Goal: Communication & Community: Ask a question

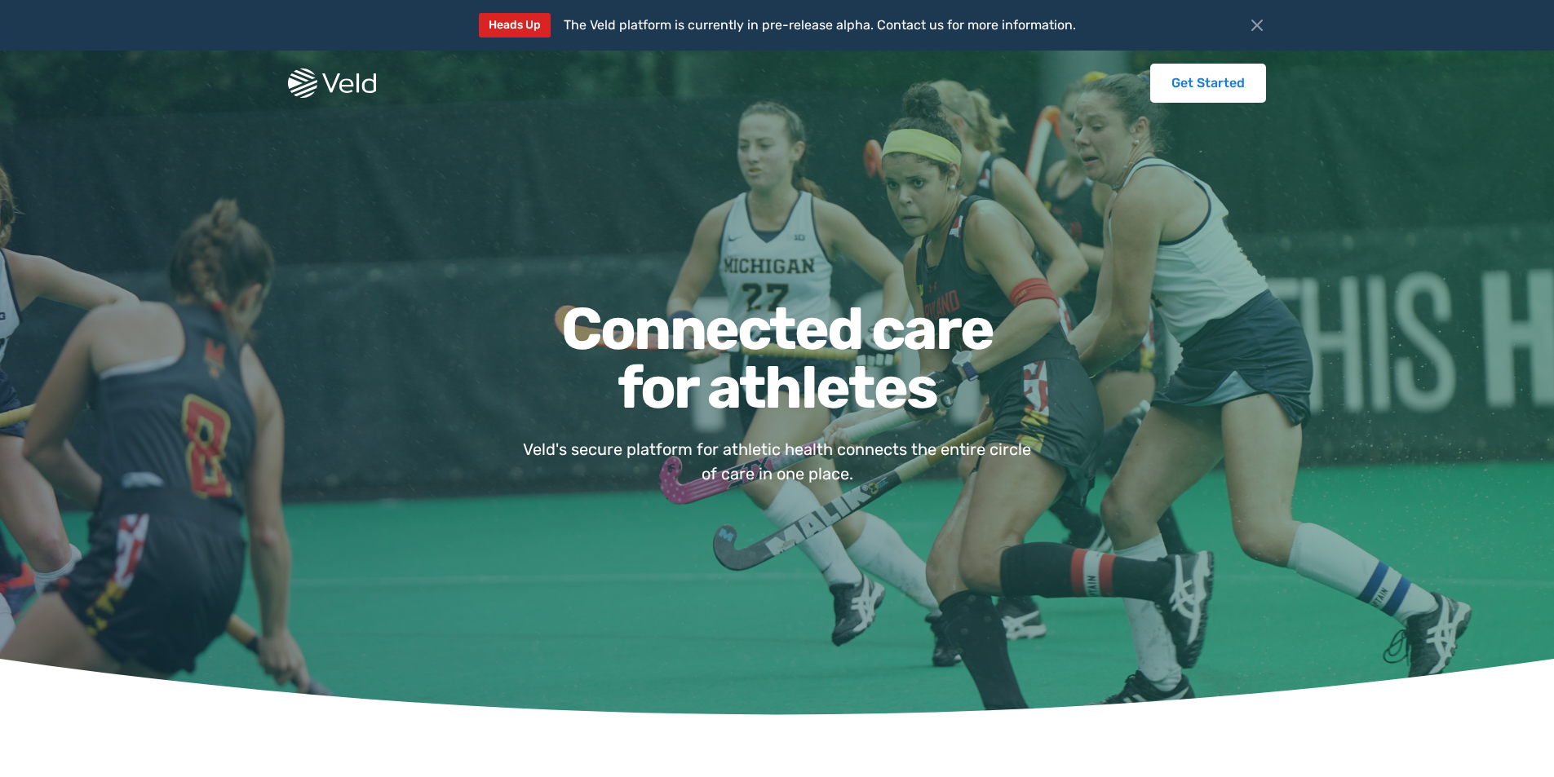
scroll to position [3010, 0]
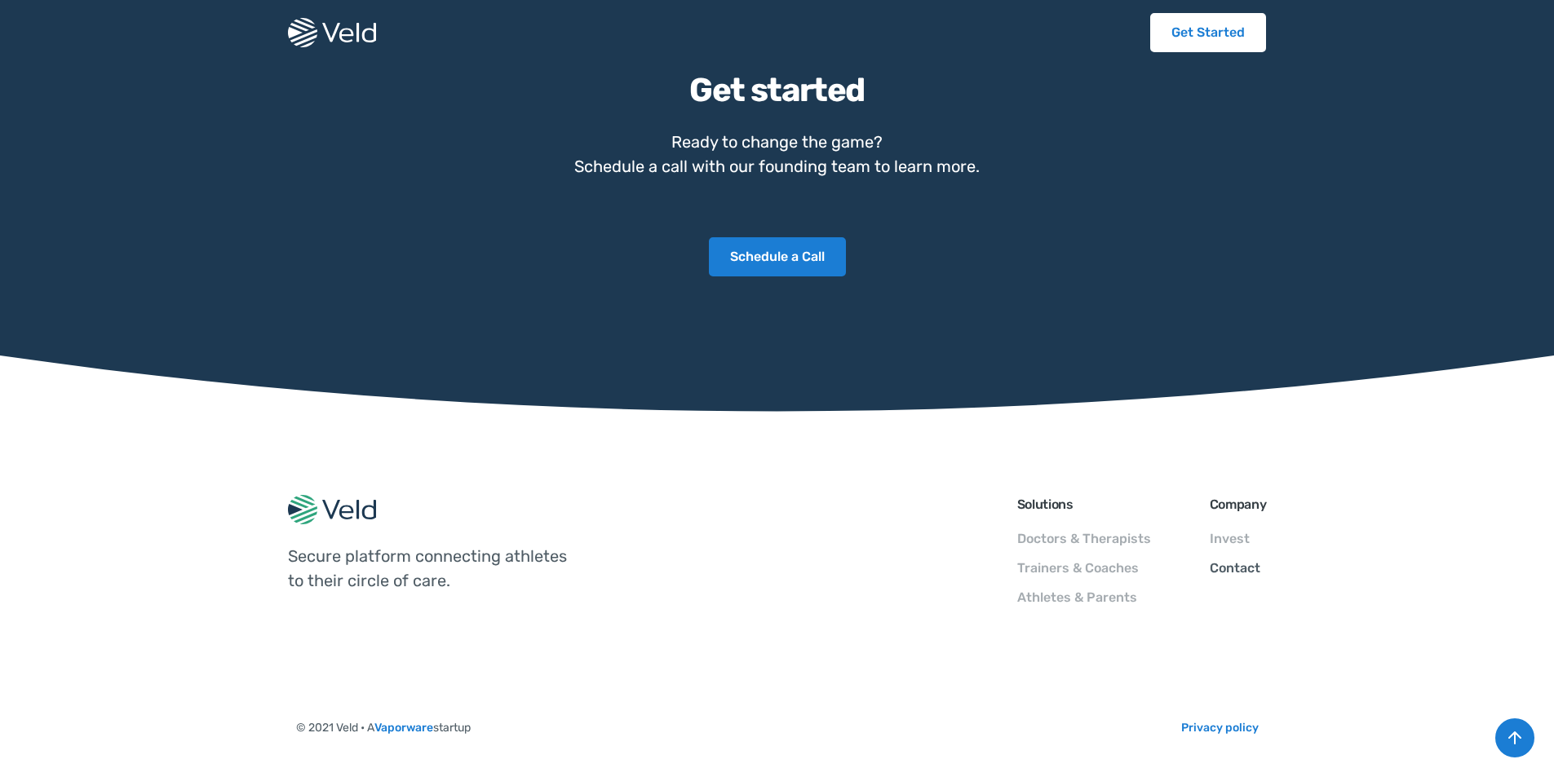
click at [1243, 569] on link "Contact" at bounding box center [1235, 567] width 51 height 15
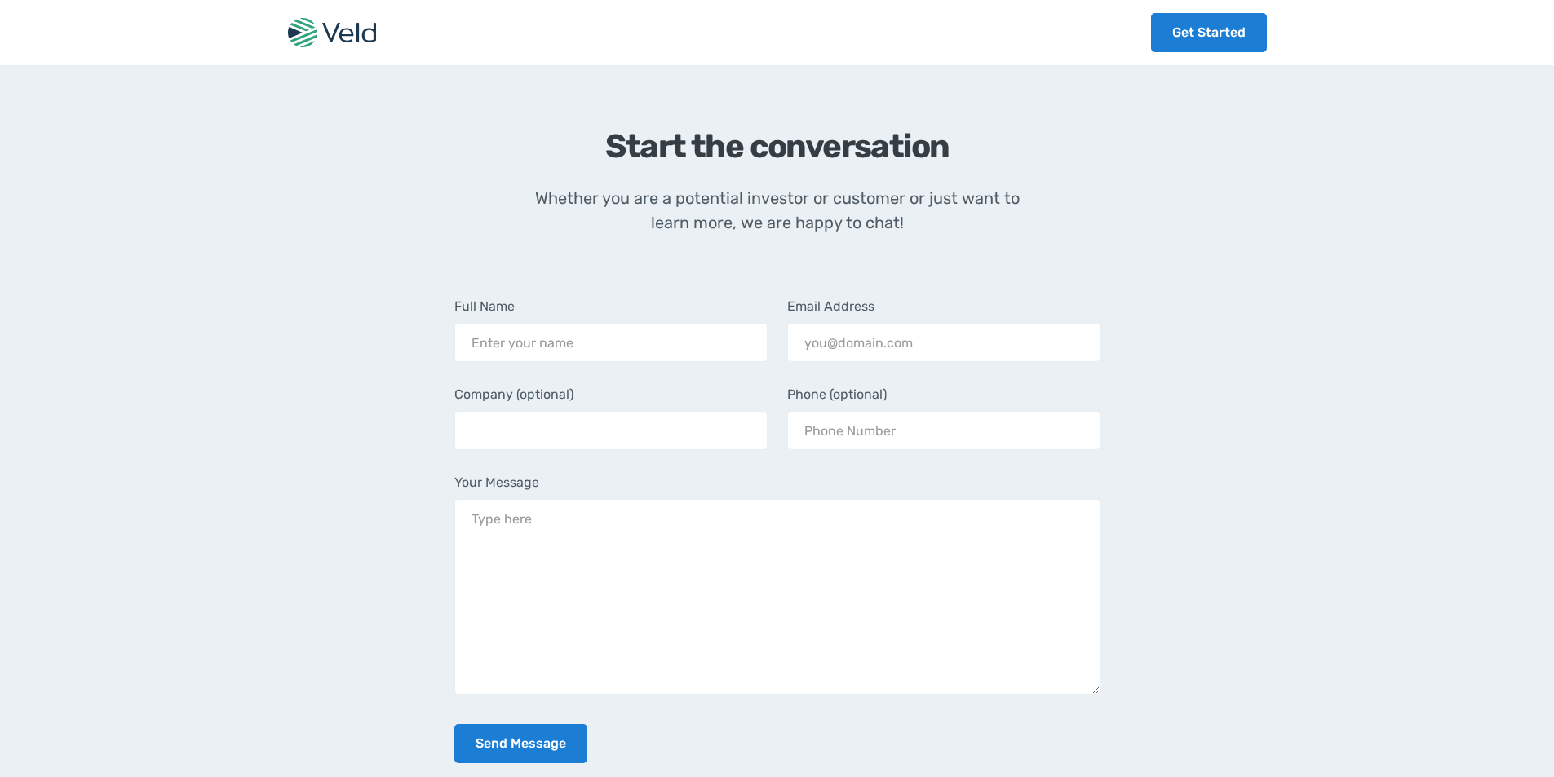
scroll to position [606, 0]
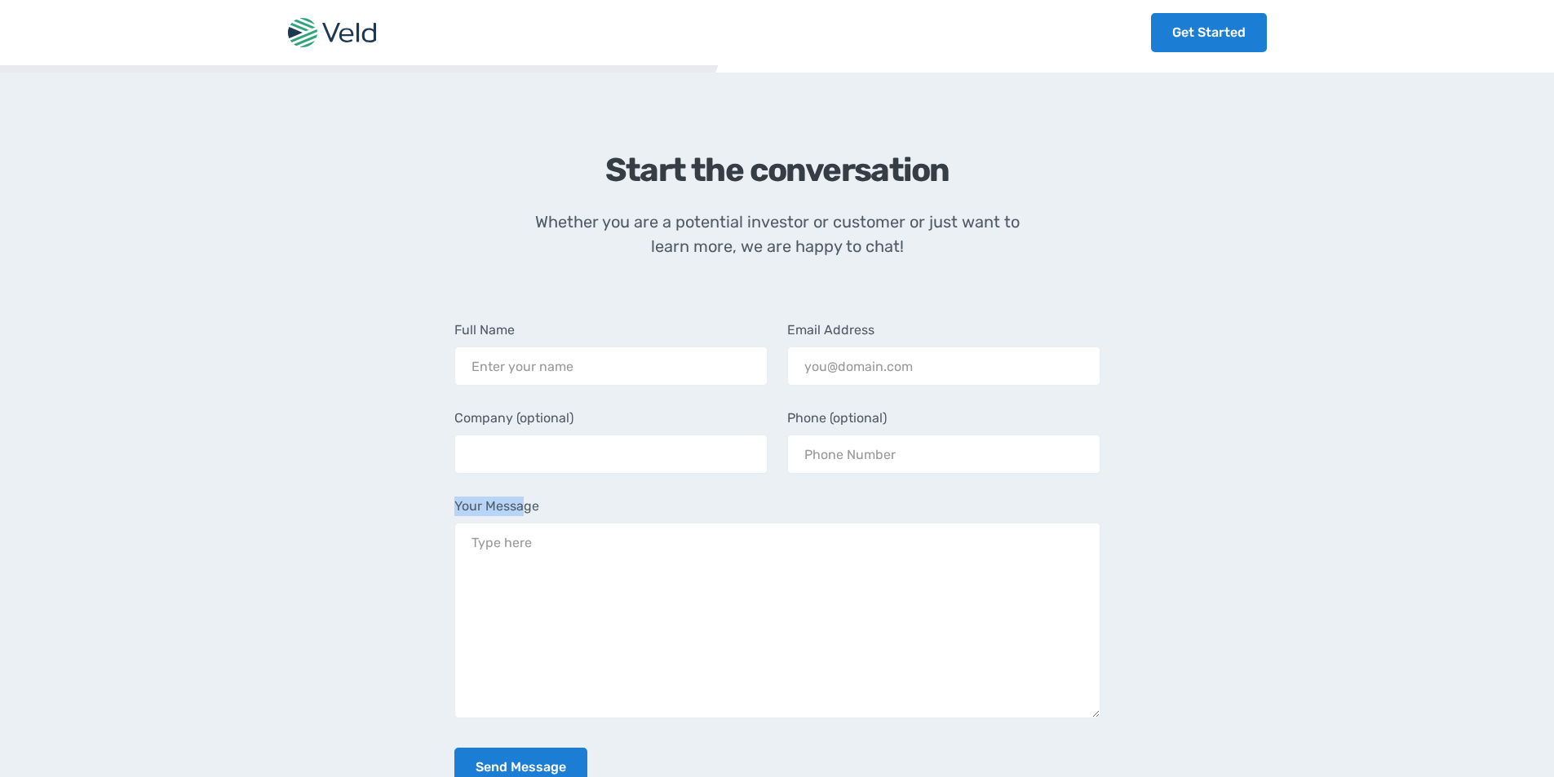
drag, startPoint x: 525, startPoint y: 463, endPoint x: 529, endPoint y: 484, distance: 20.8
click at [529, 497] on div "Your Message" at bounding box center [777, 608] width 646 height 222
drag, startPoint x: 547, startPoint y: 410, endPoint x: 590, endPoint y: 420, distance: 43.5
click at [546, 435] on input "Company (optional)" at bounding box center [610, 454] width 313 height 39
drag, startPoint x: 542, startPoint y: 555, endPoint x: 545, endPoint y: 526, distance: 29.5
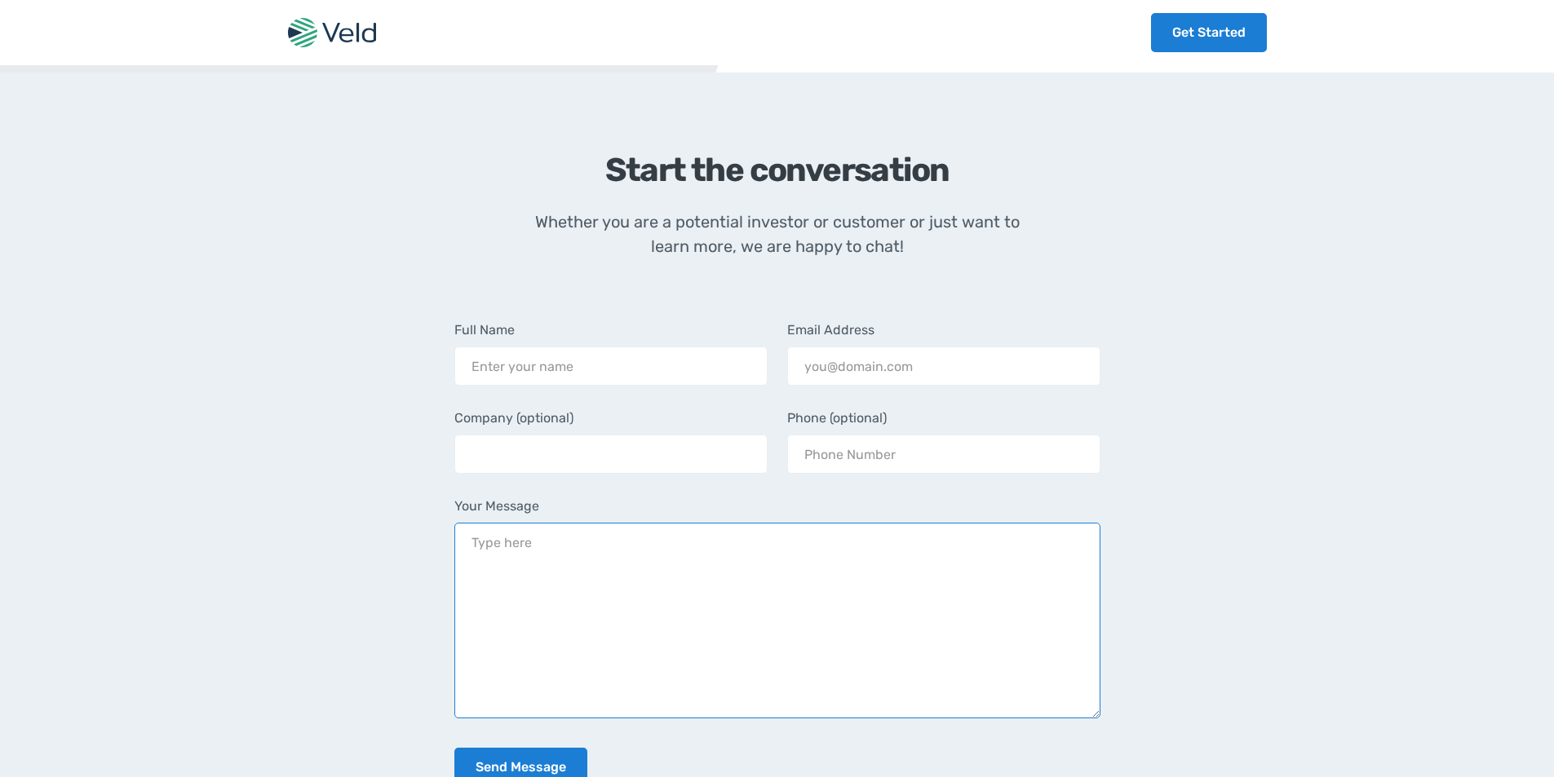
click at [544, 555] on textarea "Your Message" at bounding box center [777, 621] width 646 height 196
paste textarea "Wikipedia is considered to be the World’s most significant tool for reference m…"
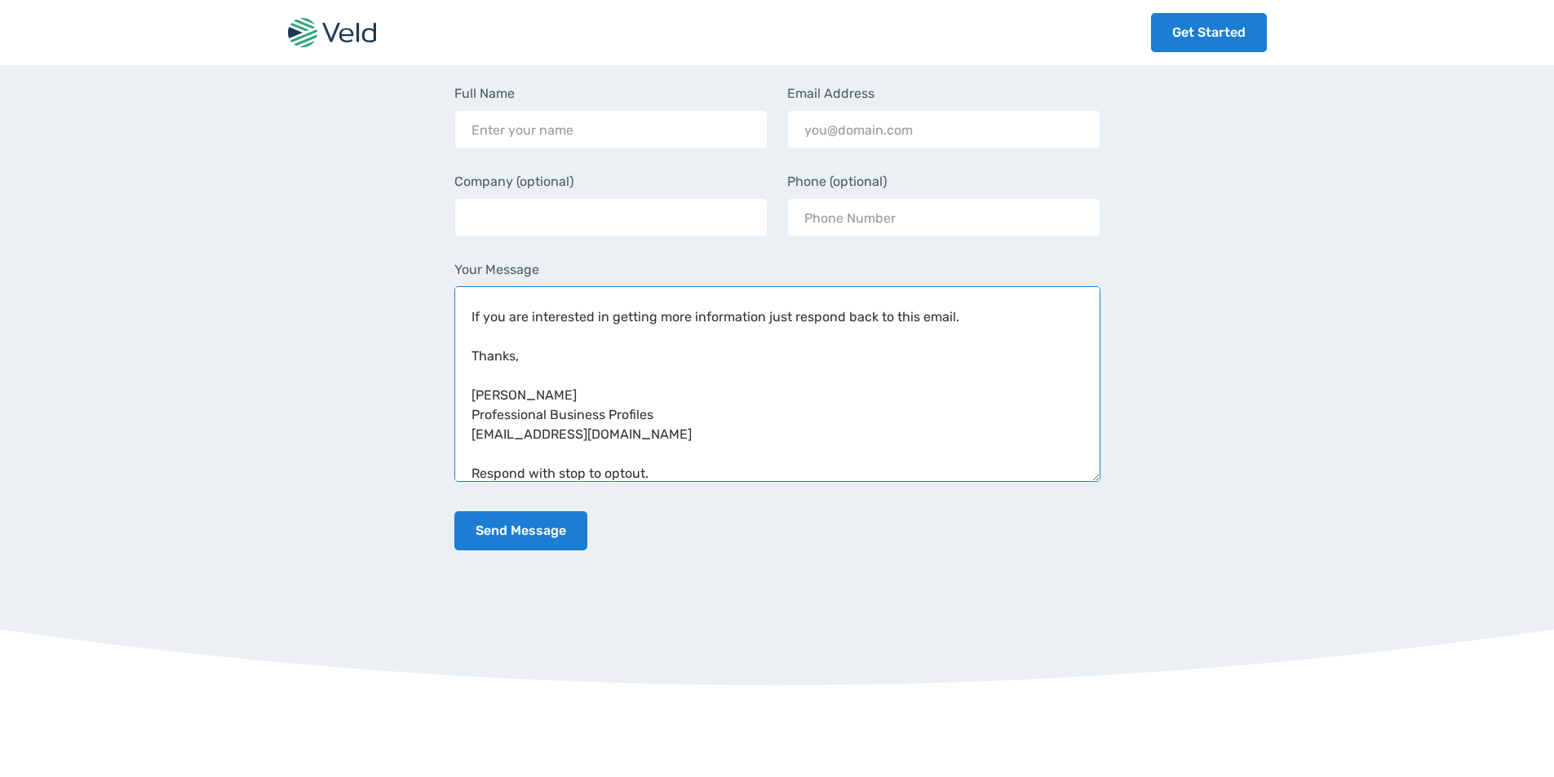
scroll to position [878, 0]
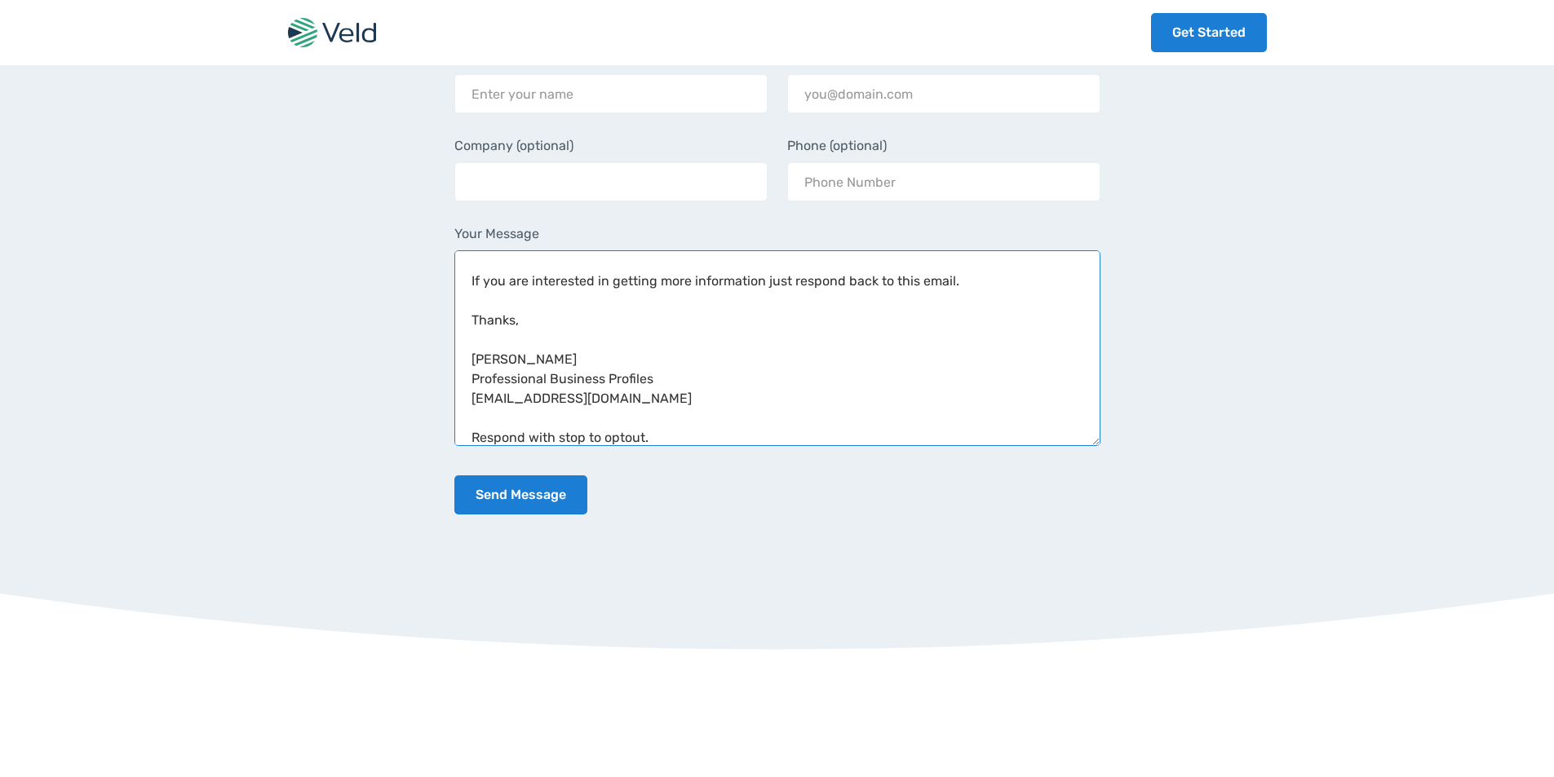
type textarea "Wikipedia is considered to be the World’s most significant tool for reference m…"
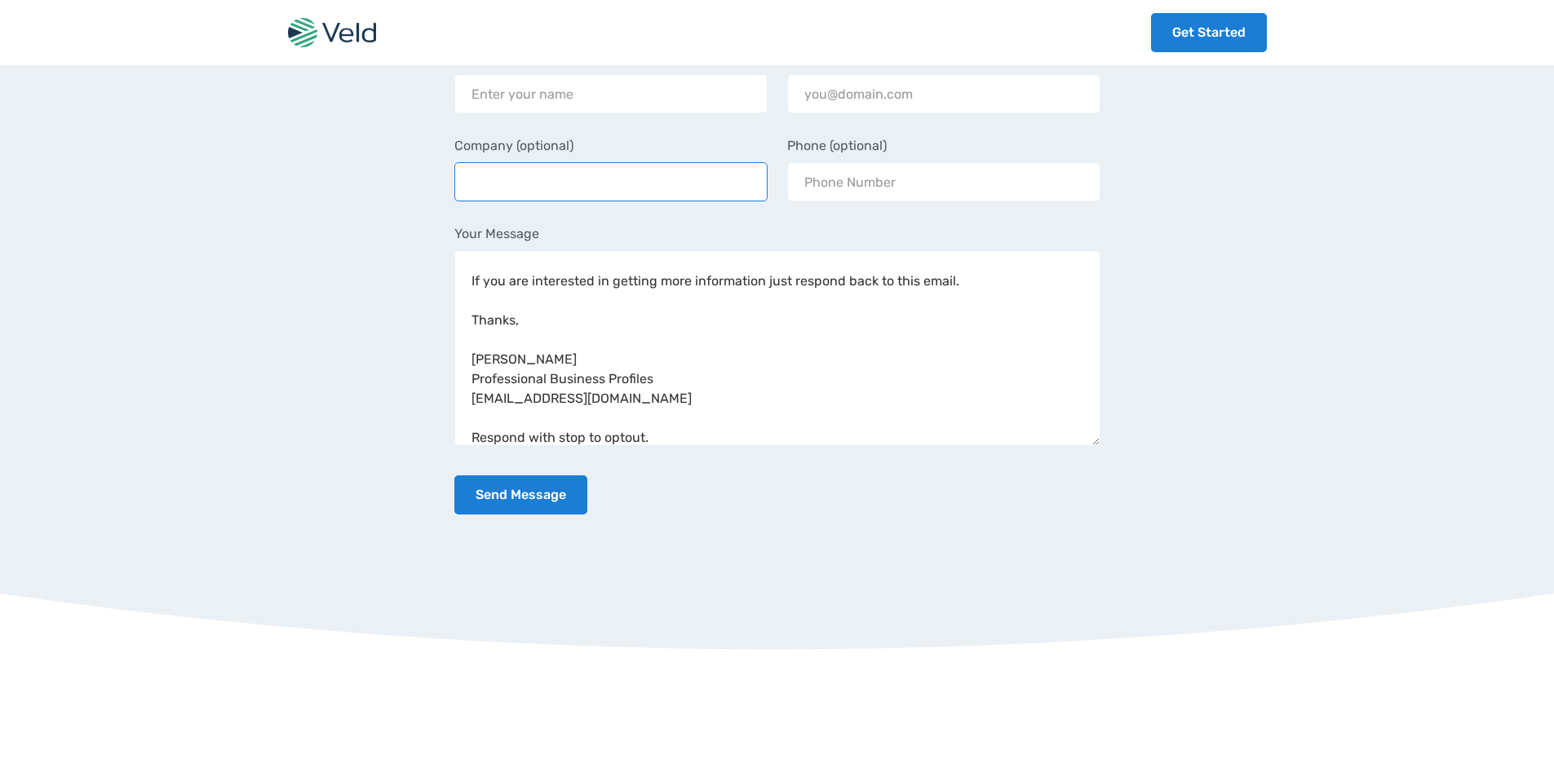
drag, startPoint x: 625, startPoint y: 132, endPoint x: 641, endPoint y: 151, distance: 24.9
click at [627, 162] on input "Company (optional)" at bounding box center [610, 181] width 313 height 39
type input "Professional Business Profiles"
type input "Helena Magallanes"
type input "Helena.M@Professionalbusinessprofiles.com"
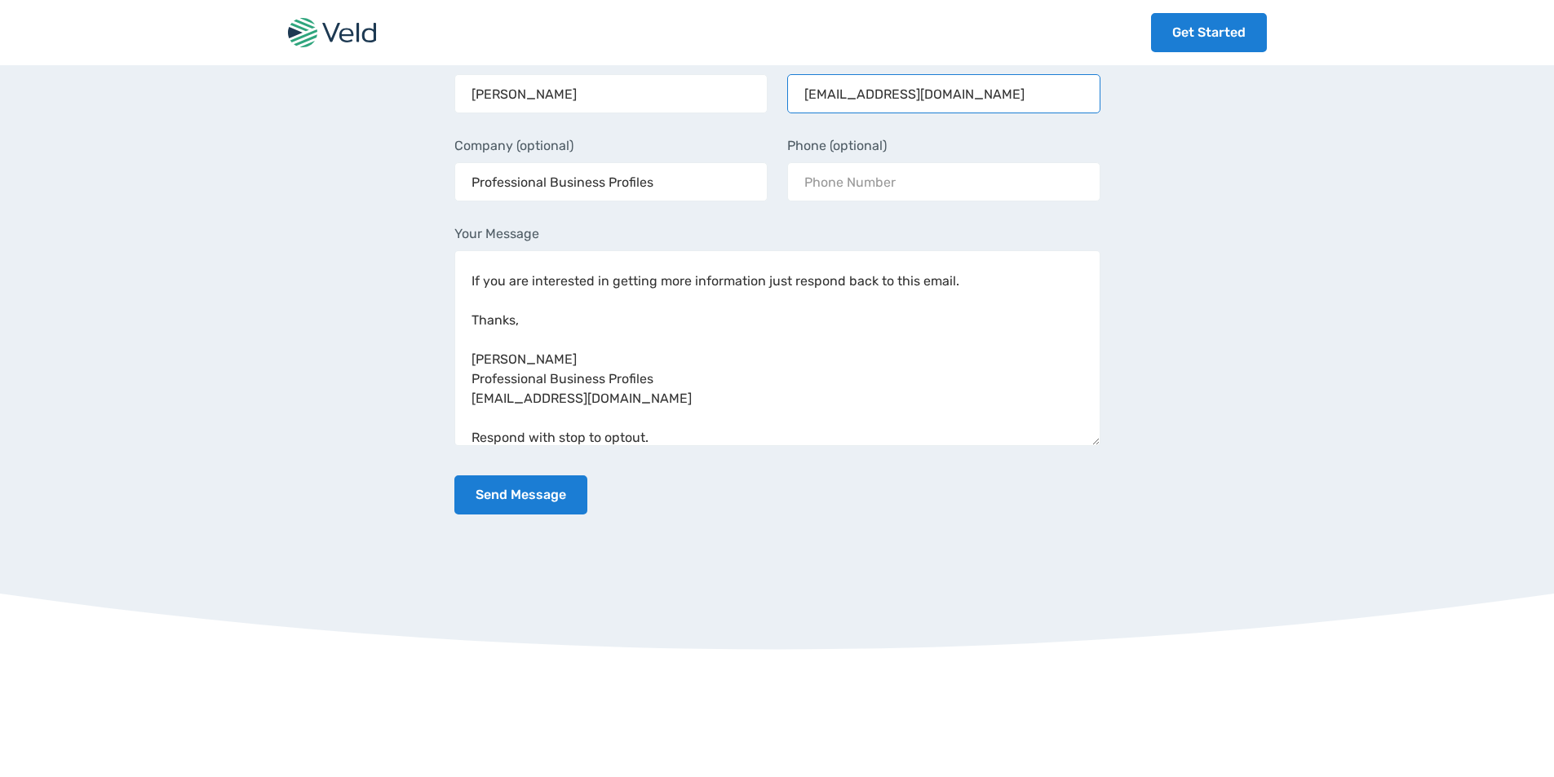
type input "8149805065"
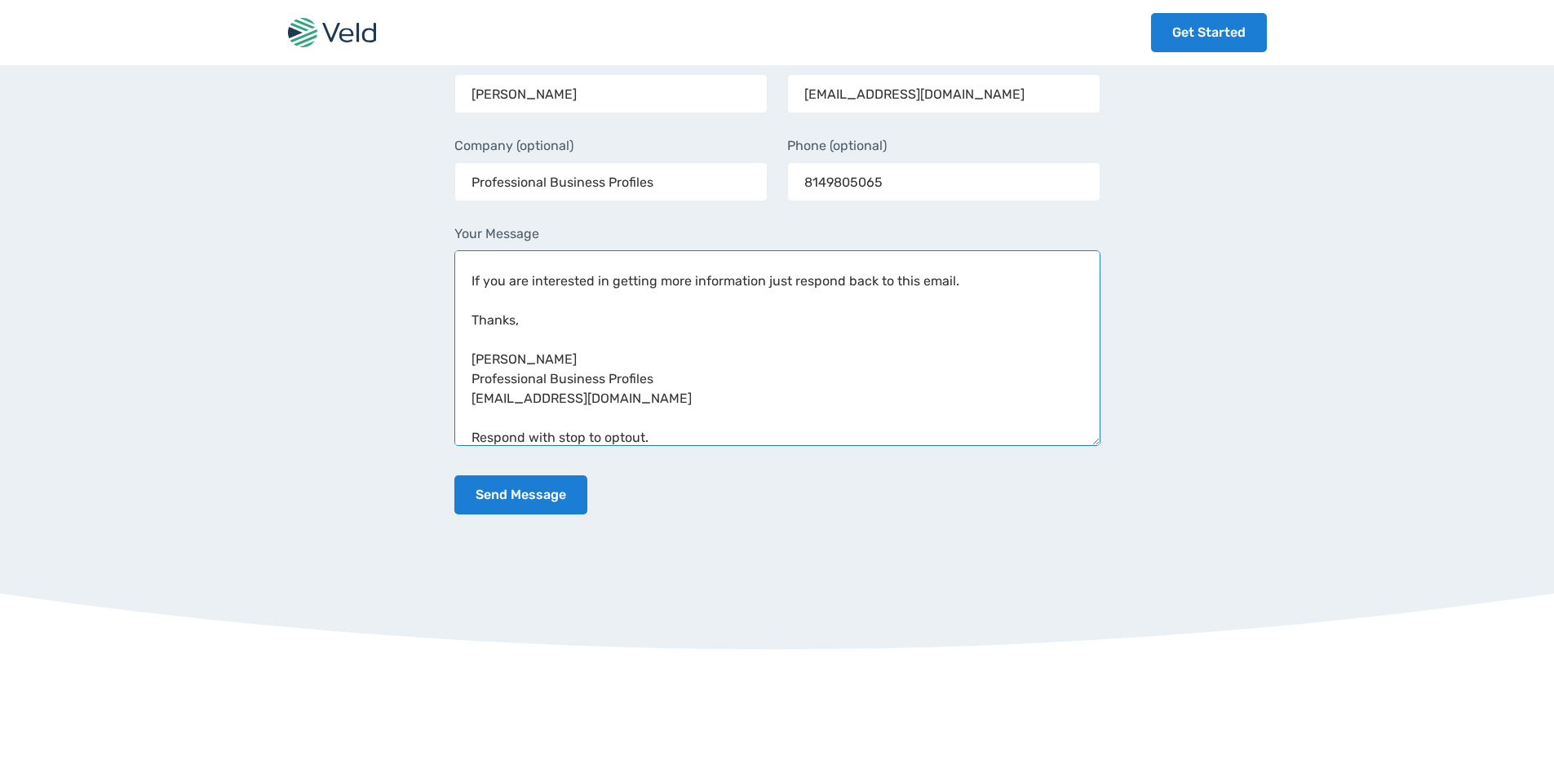
drag, startPoint x: 596, startPoint y: 297, endPoint x: 653, endPoint y: 271, distance: 62.8
click at [618, 297] on textarea "Wikipedia is considered to be the World’s most significant tool for reference m…" at bounding box center [777, 348] width 646 height 196
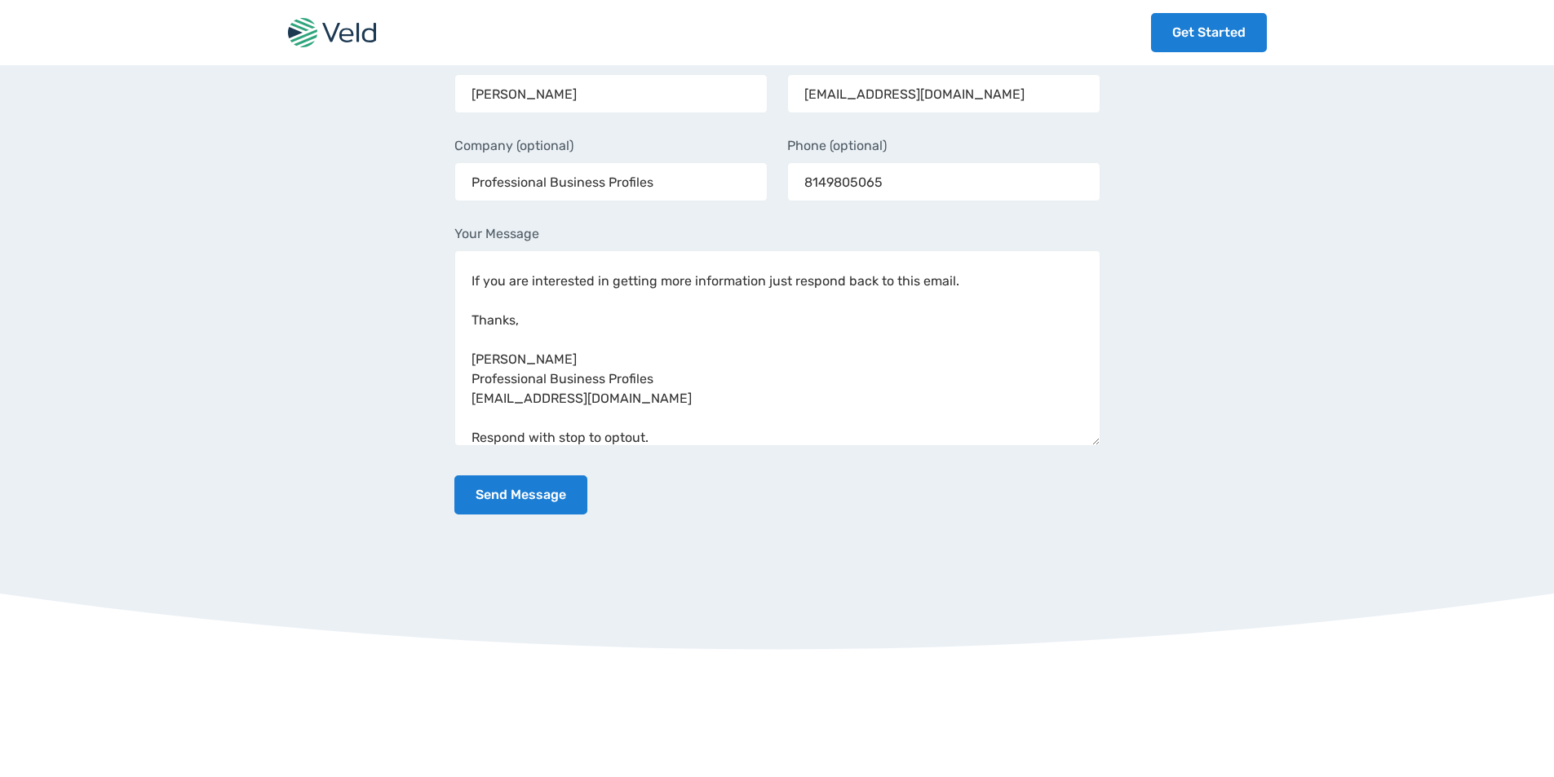
click at [454, 475] on input "Send Message" at bounding box center [520, 494] width 133 height 39
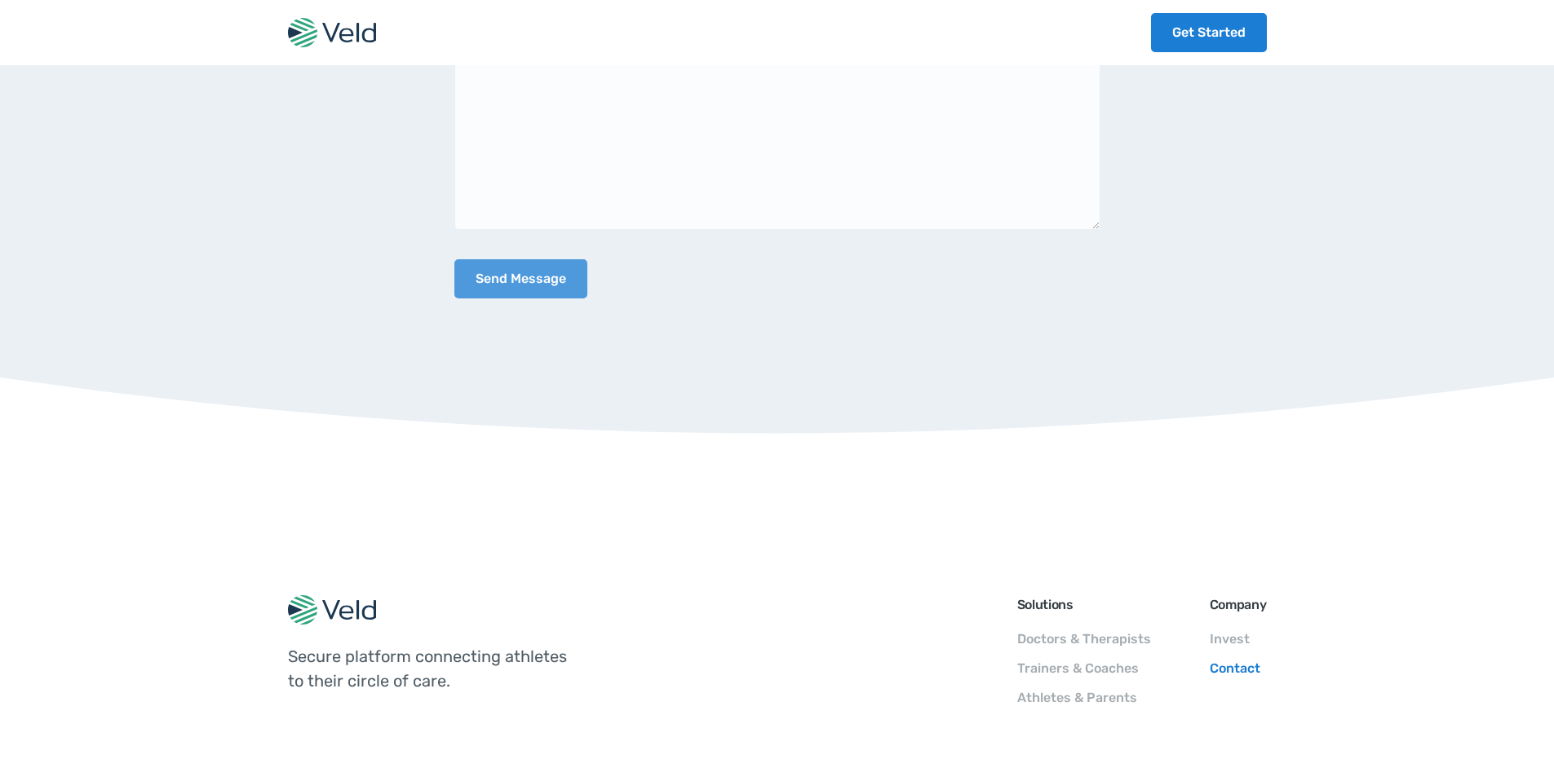
scroll to position [1150, 0]
